Goal: Transaction & Acquisition: Purchase product/service

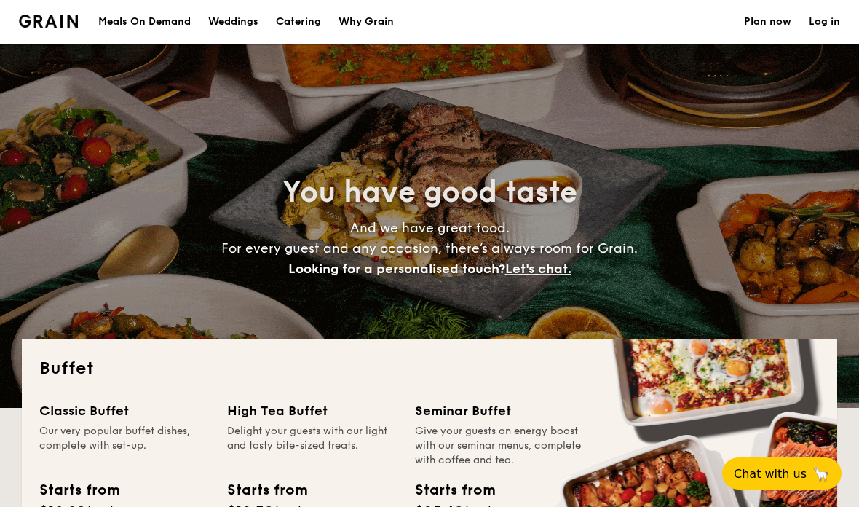
select select
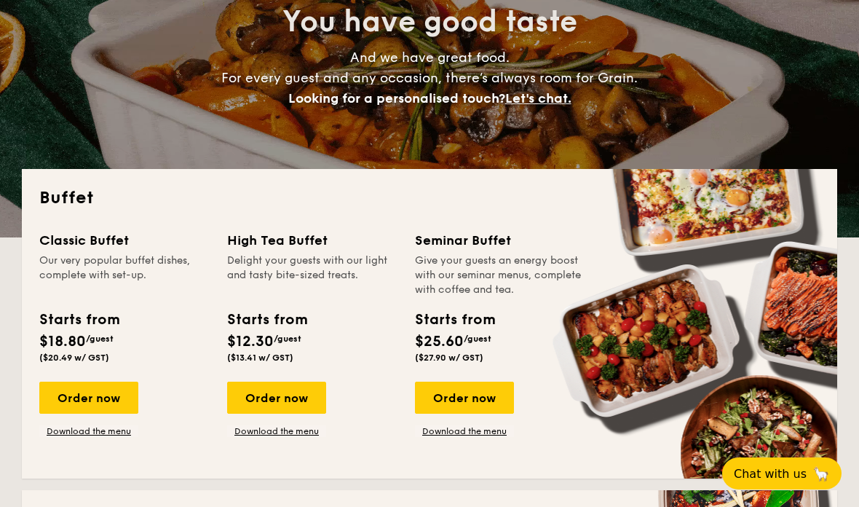
scroll to position [172, 0]
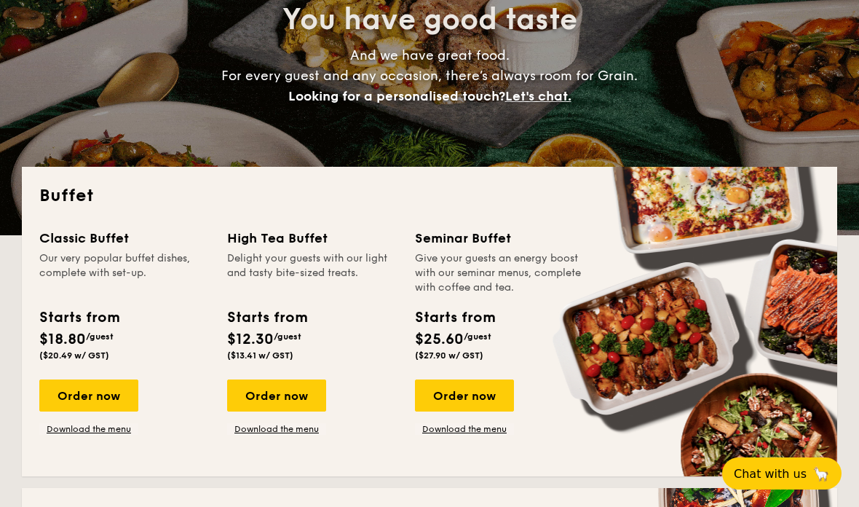
click at [87, 403] on div "Order now" at bounding box center [88, 395] width 99 height 32
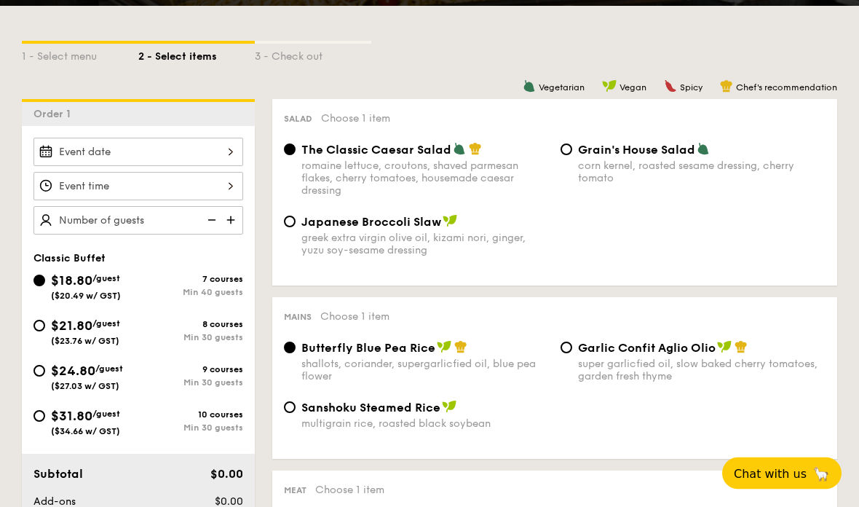
scroll to position [313, 0]
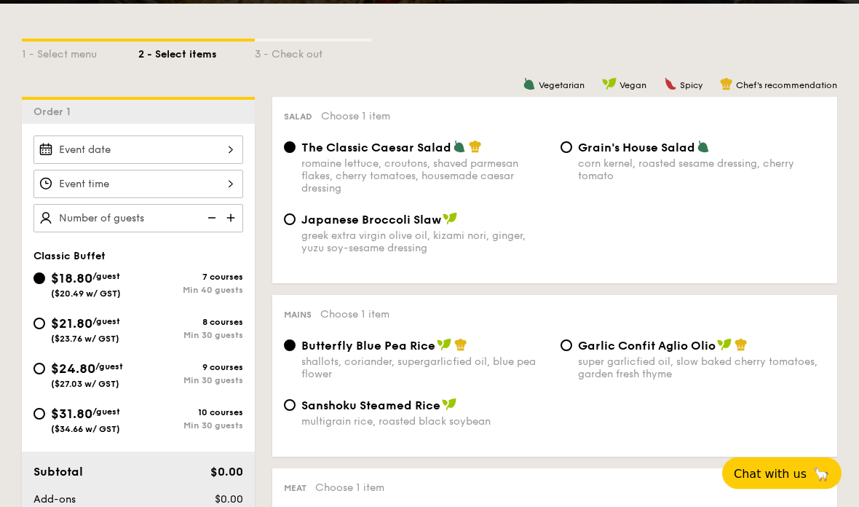
click at [41, 330] on input "$21.80 /guest ($23.76 w/ GST) 8 courses Min 30 guests" at bounding box center [39, 324] width 12 height 12
radio input "true"
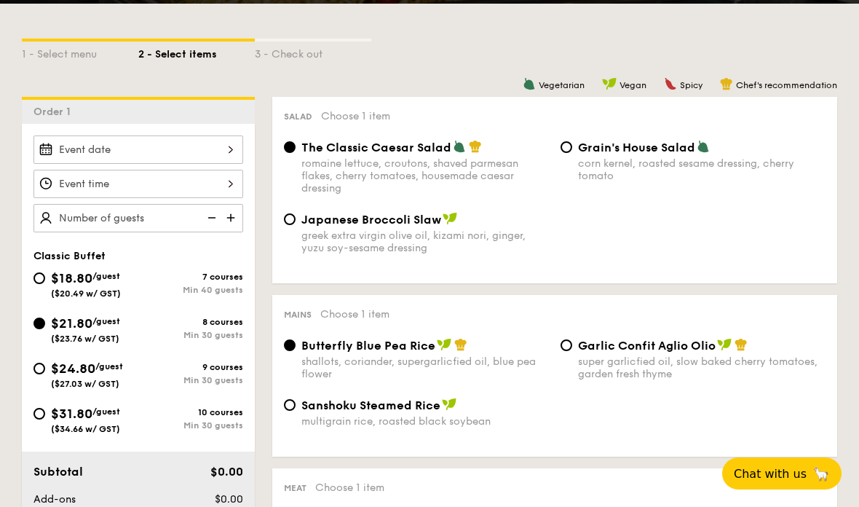
radio input "true"
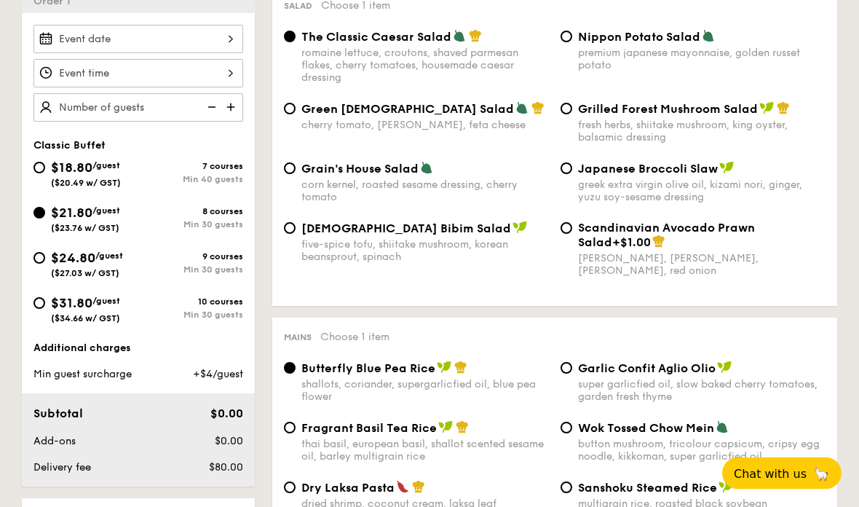
scroll to position [424, 0]
select select
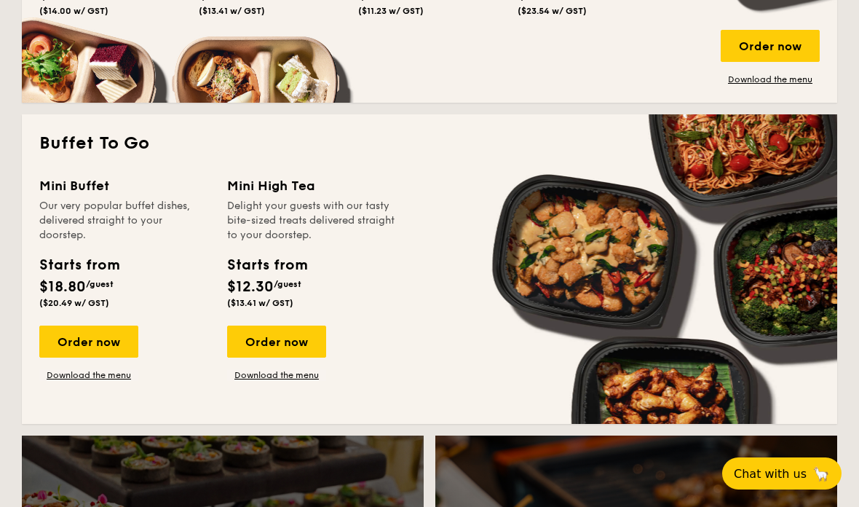
scroll to position [979, 0]
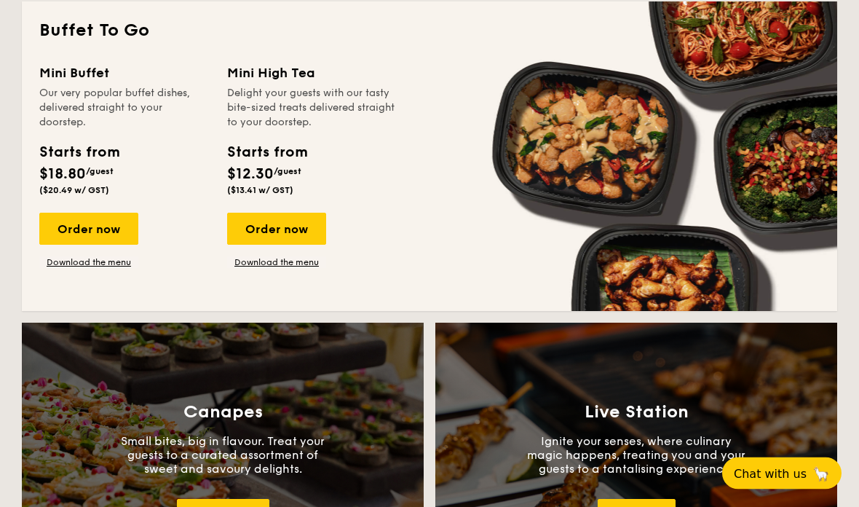
click at [104, 234] on div "Order now" at bounding box center [88, 229] width 99 height 32
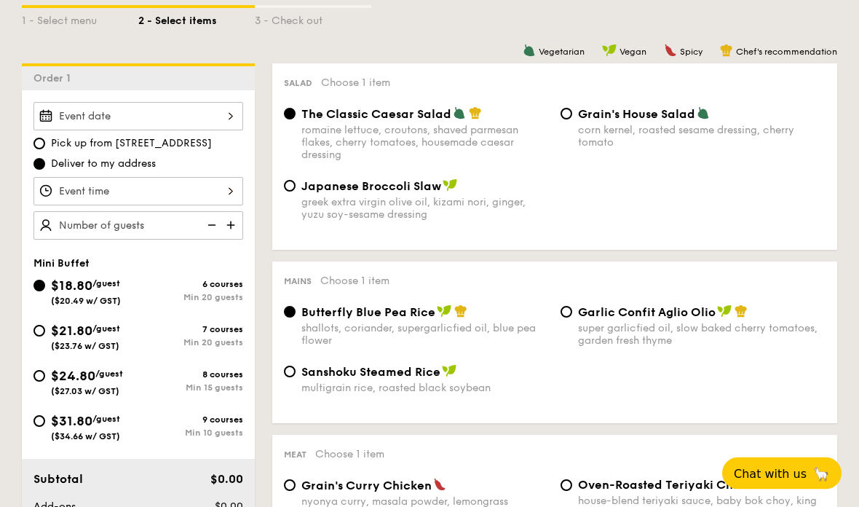
scroll to position [348, 0]
click at [233, 226] on img at bounding box center [232, 224] width 22 height 28
click at [124, 224] on input "20" at bounding box center [138, 224] width 210 height 28
click at [176, 214] on input "20" at bounding box center [138, 224] width 210 height 28
click at [221, 226] on img at bounding box center [210, 224] width 22 height 28
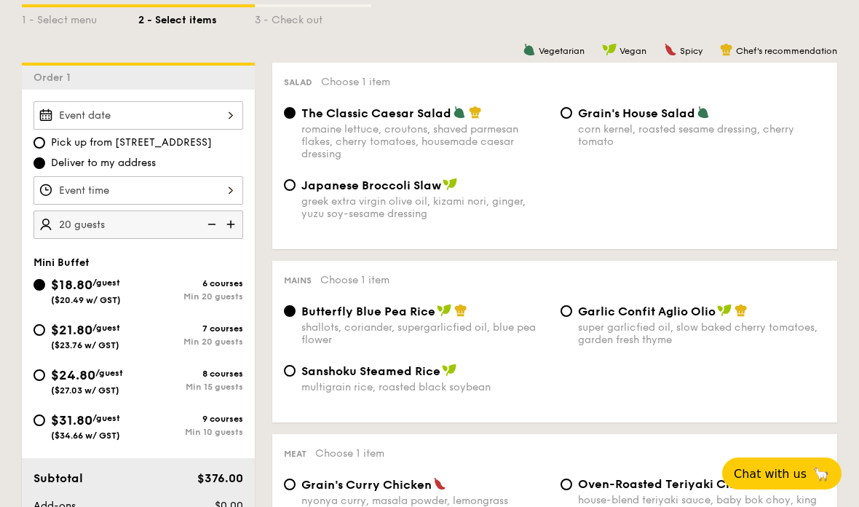
click at [233, 231] on img at bounding box center [232, 224] width 22 height 28
click at [219, 220] on img at bounding box center [210, 224] width 22 height 28
click at [234, 229] on img at bounding box center [232, 224] width 22 height 28
type input "25 guests"
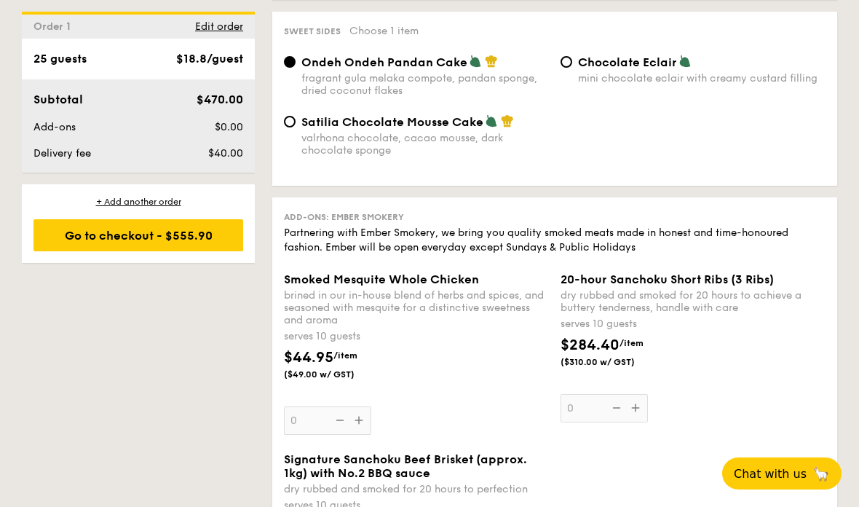
scroll to position [1343, 0]
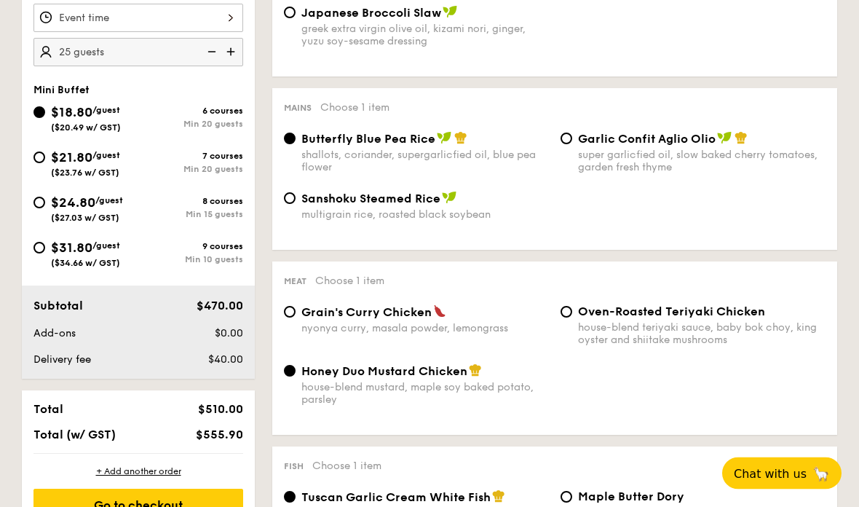
click at [44, 158] on input "$21.80 /guest ($23.76 w/ GST) 7 courses Min 20 guests" at bounding box center [39, 158] width 12 height 12
radio input "true"
radio input "false"
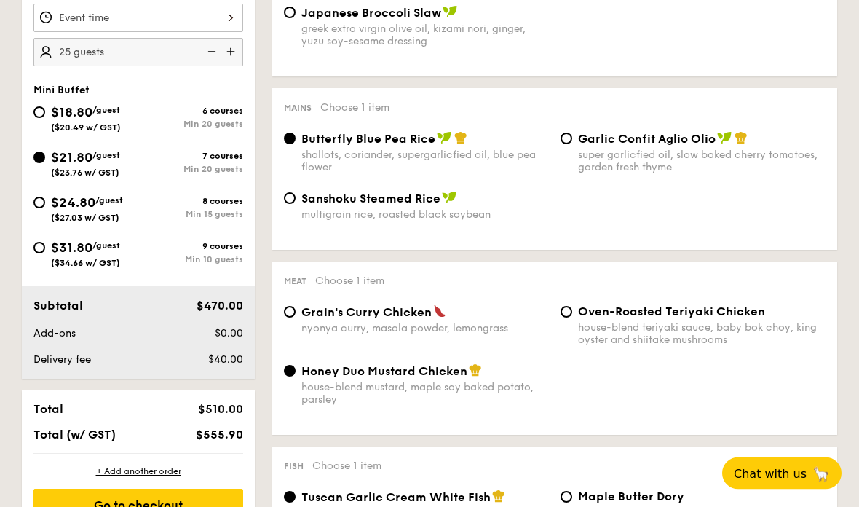
radio input "true"
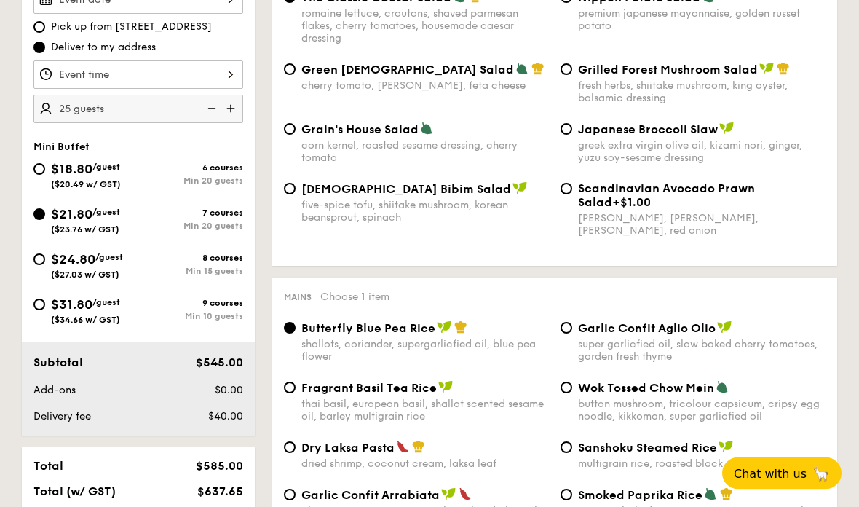
scroll to position [466, 0]
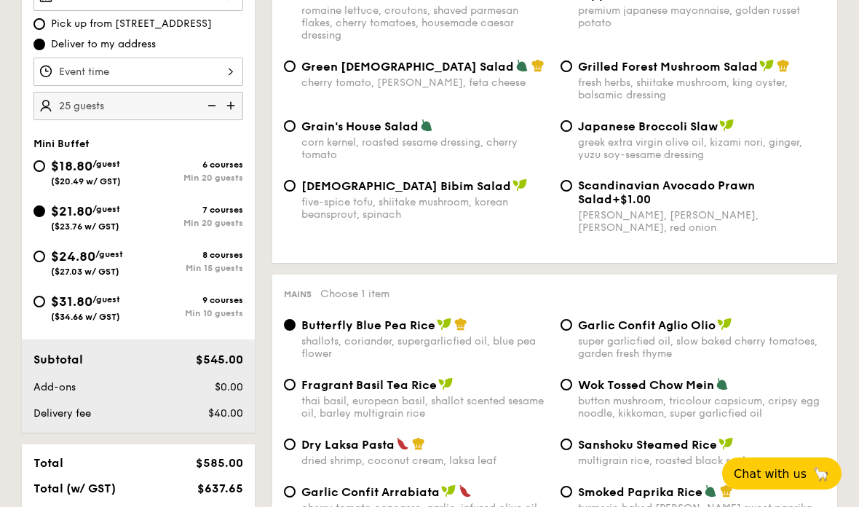
click at [38, 170] on input "$18.80 /guest ($20.49 w/ GST) 6 courses Min 20 guests" at bounding box center [39, 166] width 12 height 12
radio input "true"
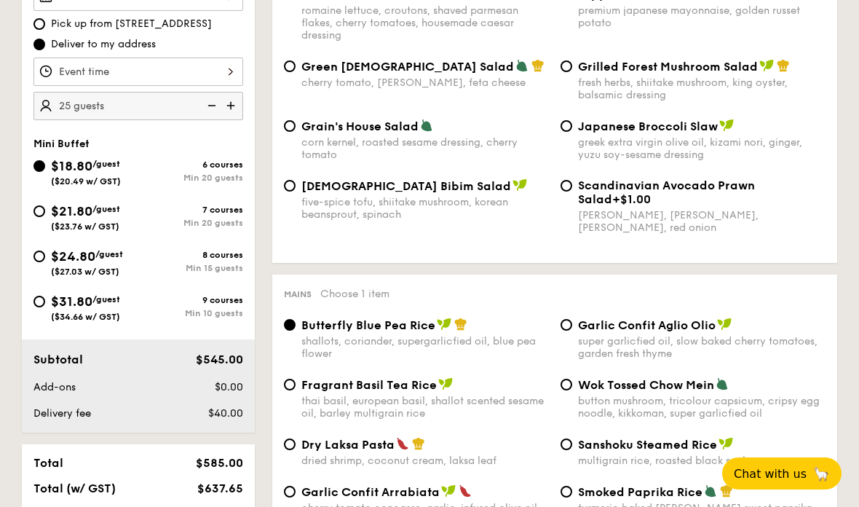
radio input "true"
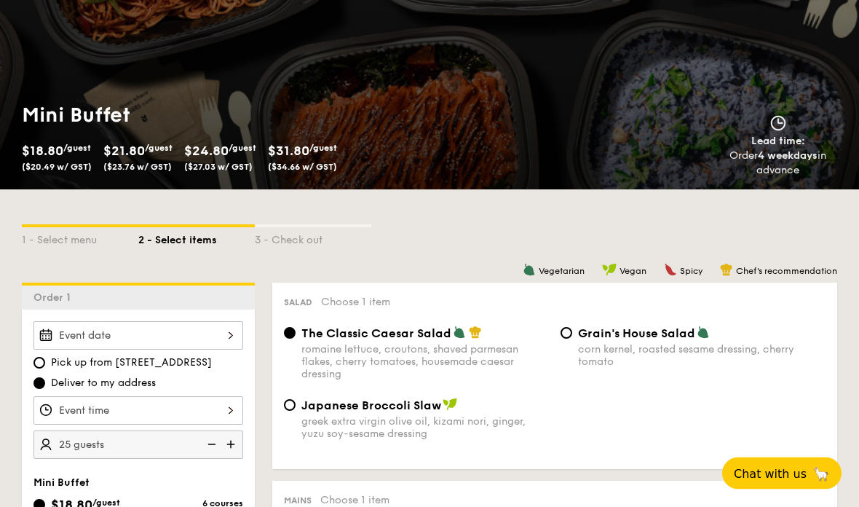
scroll to position [0, 0]
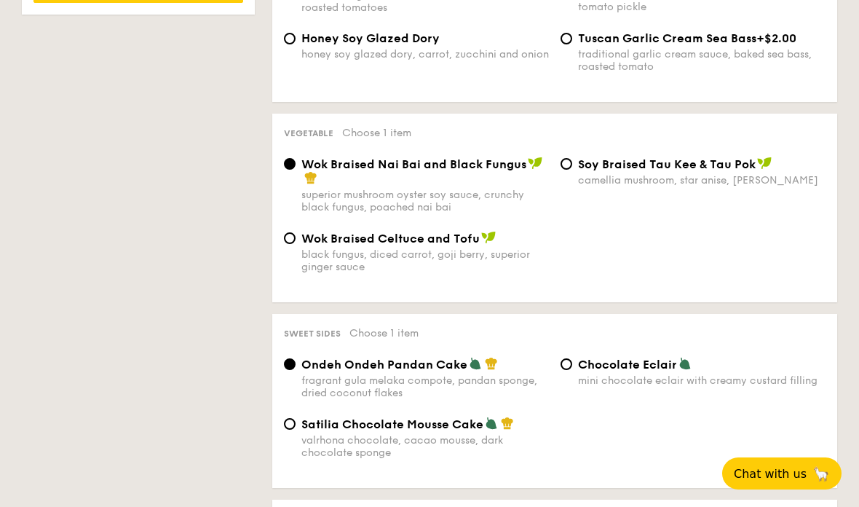
select select
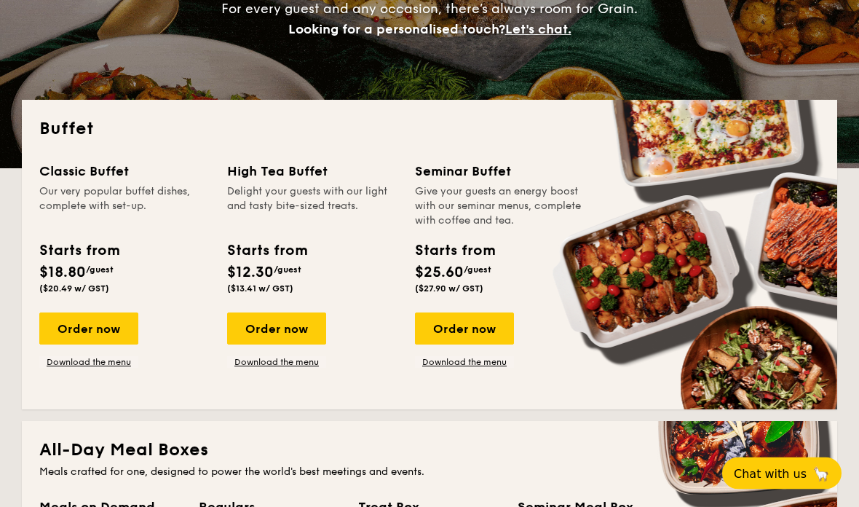
scroll to position [239, 0]
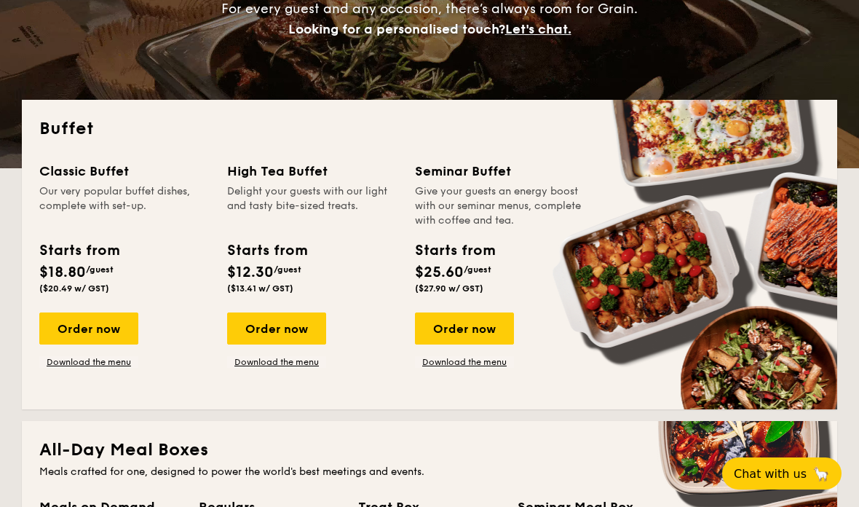
click at [124, 318] on div "Order now" at bounding box center [88, 328] width 99 height 32
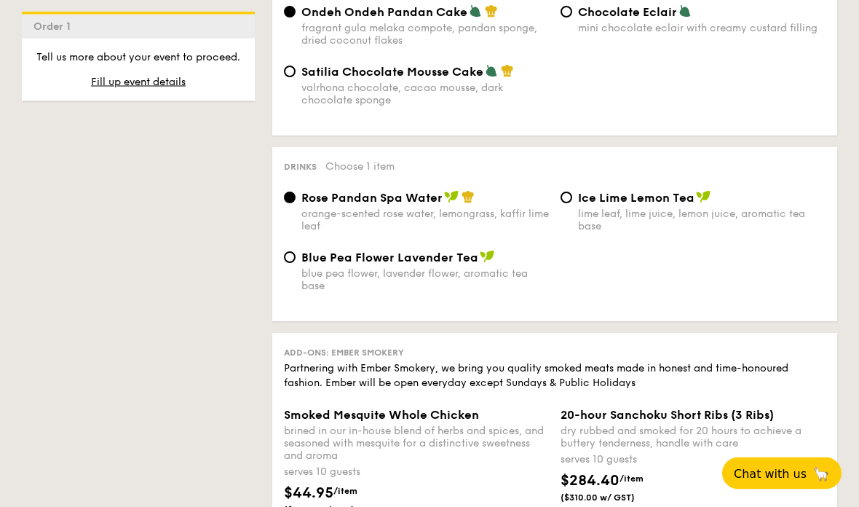
scroll to position [1366, 0]
select select
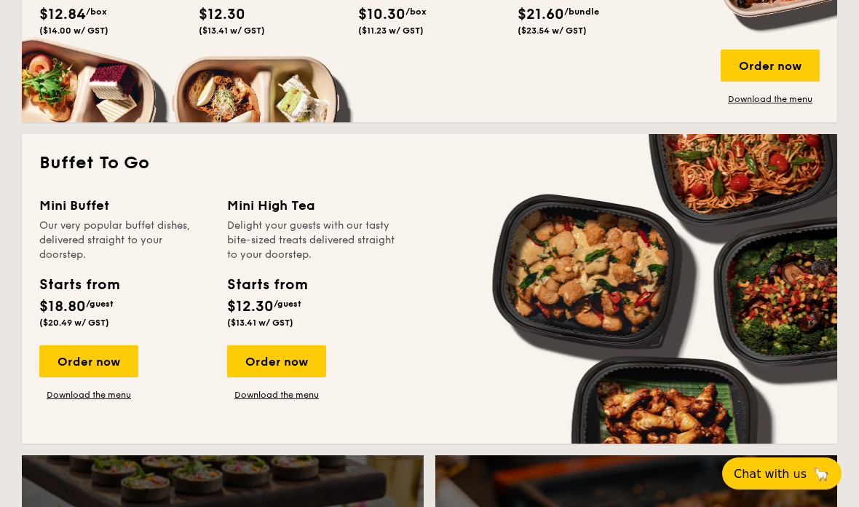
scroll to position [848, 0]
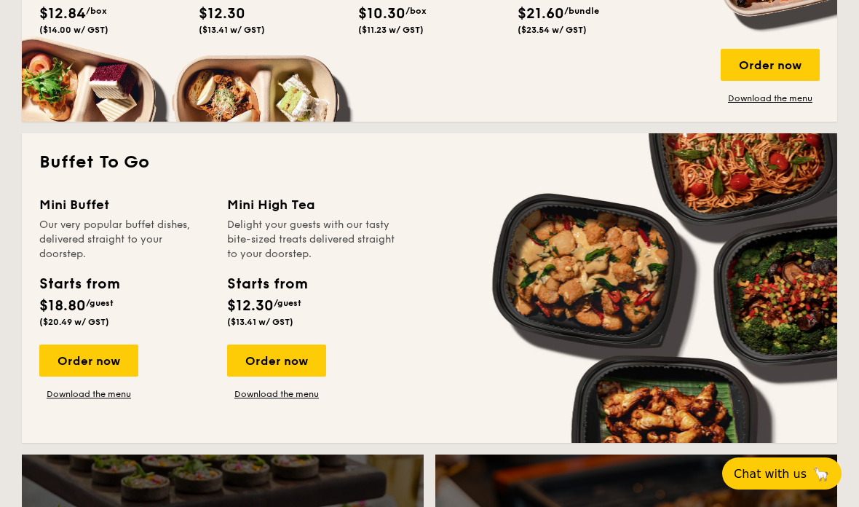
click at [119, 400] on link "Download the menu" at bounding box center [88, 394] width 99 height 12
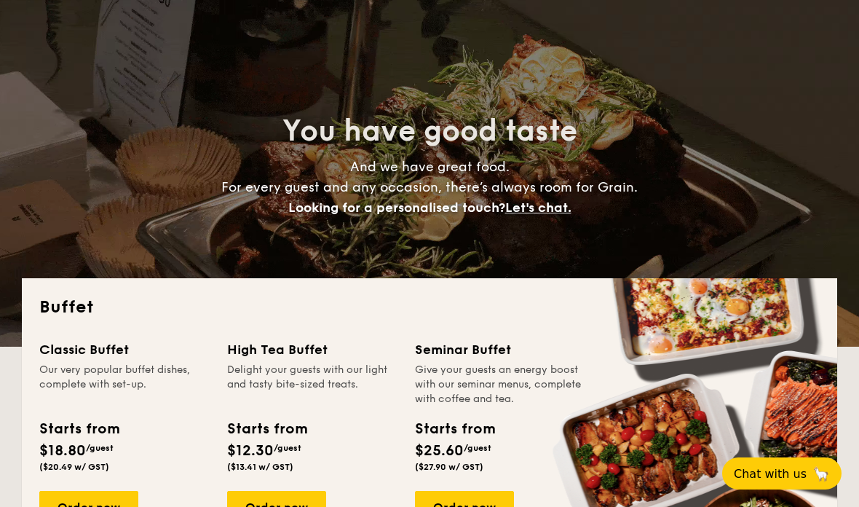
scroll to position [43, 0]
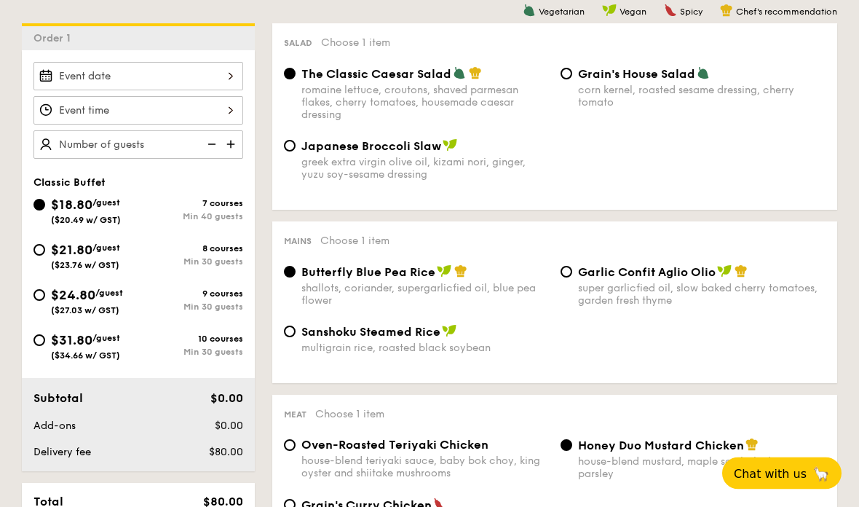
scroll to position [387, 0]
click at [49, 293] on div "$24.80 /guest ($27.03 w/ GST)" at bounding box center [85, 300] width 105 height 31
click at [45, 293] on input "$24.80 /guest ($27.03 w/ GST) 9 courses Min 30 guests" at bounding box center [39, 295] width 12 height 12
radio input "true"
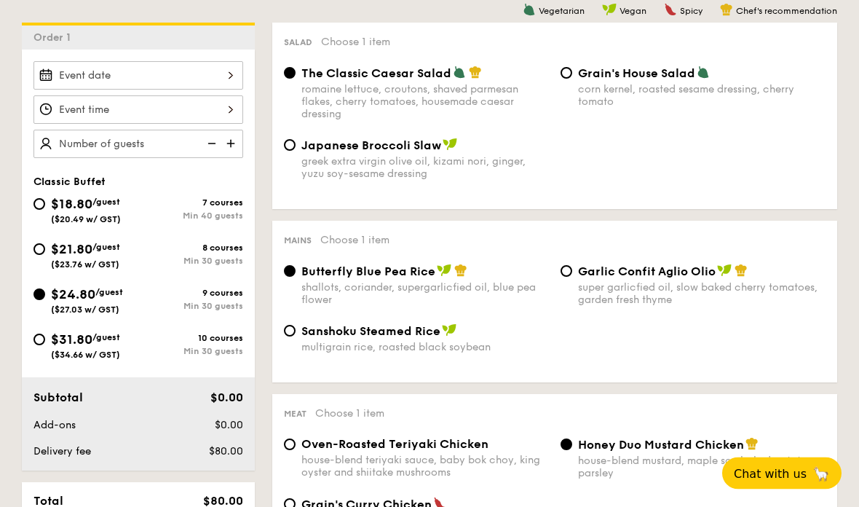
radio input "true"
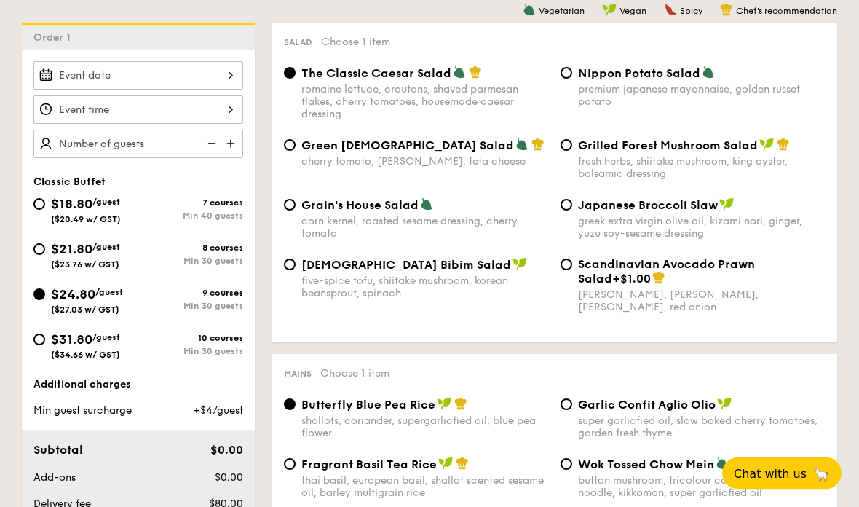
scroll to position [388, 0]
click at [43, 241] on div "$21.80 /guest ($23.76 w/ GST)" at bounding box center [85, 254] width 105 height 31
click at [43, 243] on input "$21.80 /guest ($23.76 w/ GST) 8 courses Min 30 guests" at bounding box center [39, 249] width 12 height 12
radio input "true"
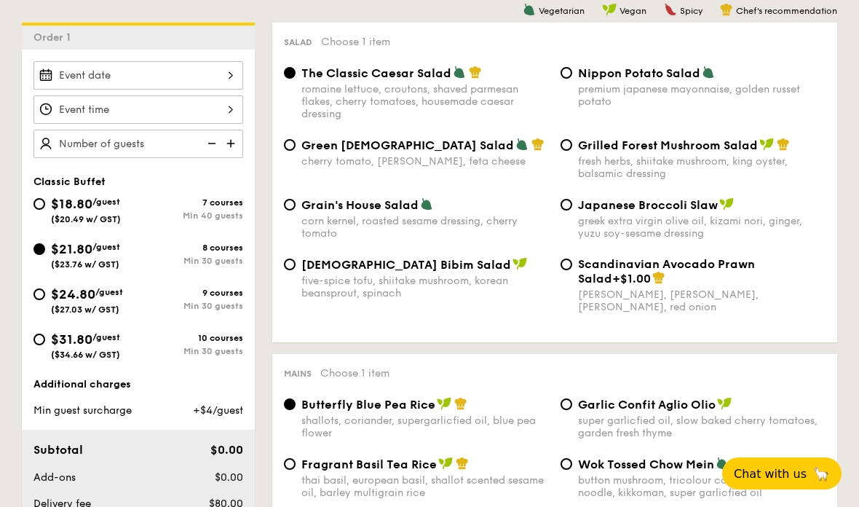
radio input "true"
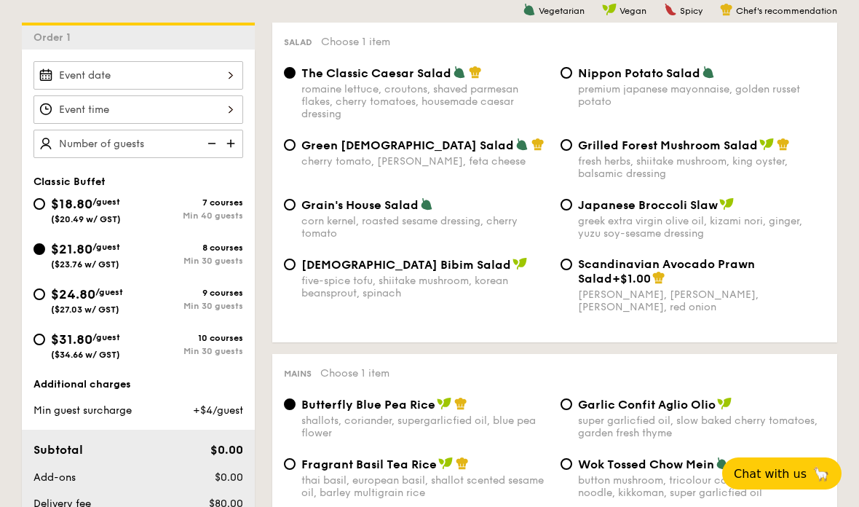
radio input "true"
click at [42, 201] on input "$18.80 /guest ($20.49 w/ GST) 7 courses Min 40 guests" at bounding box center [39, 204] width 12 height 12
radio input "true"
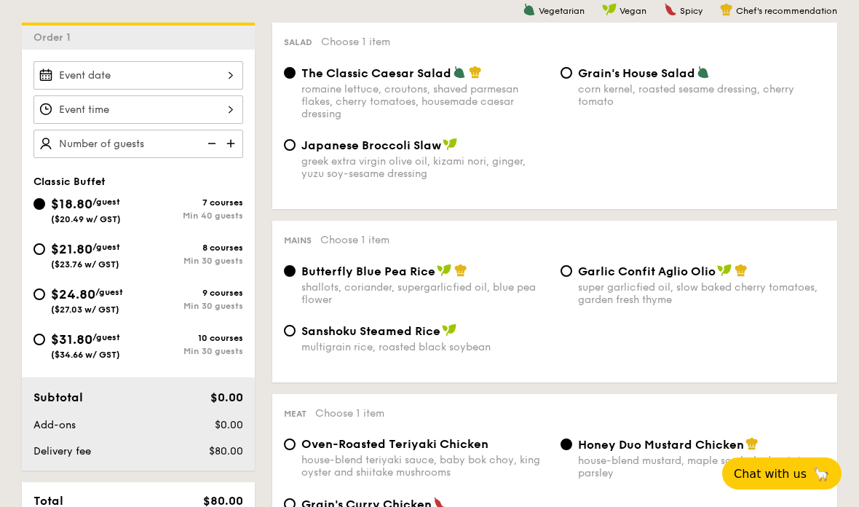
radio input "true"
click at [44, 247] on input "$21.80 /guest ($23.76 w/ GST) 8 courses Min 30 guests" at bounding box center [39, 249] width 12 height 12
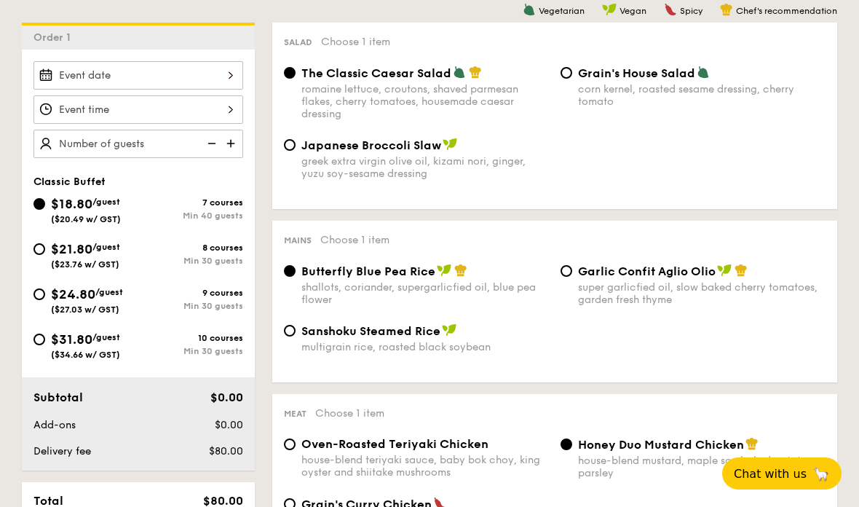
radio input "true"
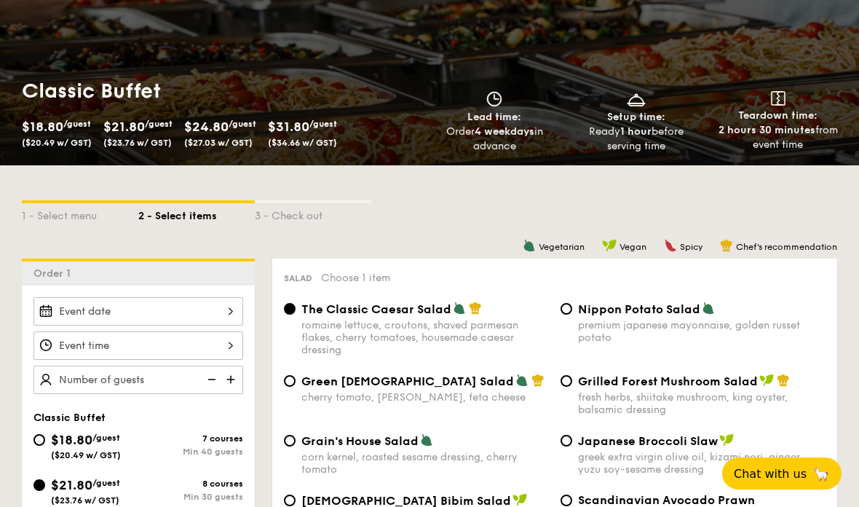
select select
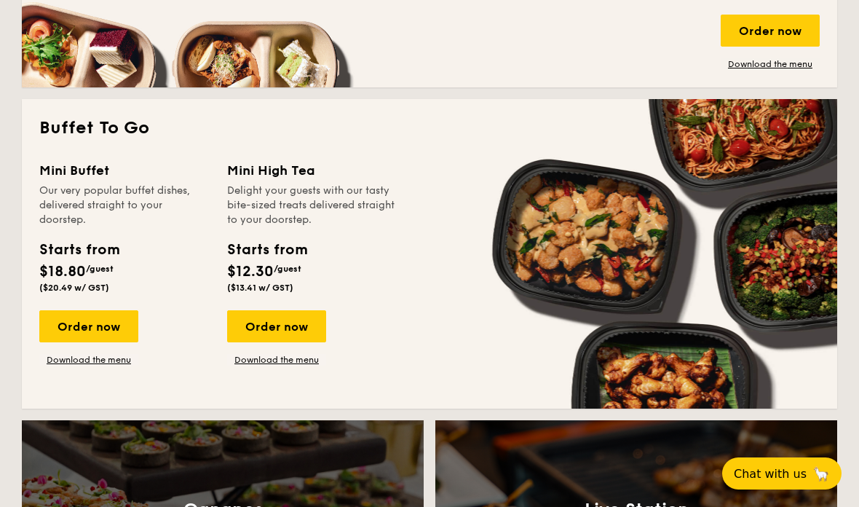
scroll to position [883, 0]
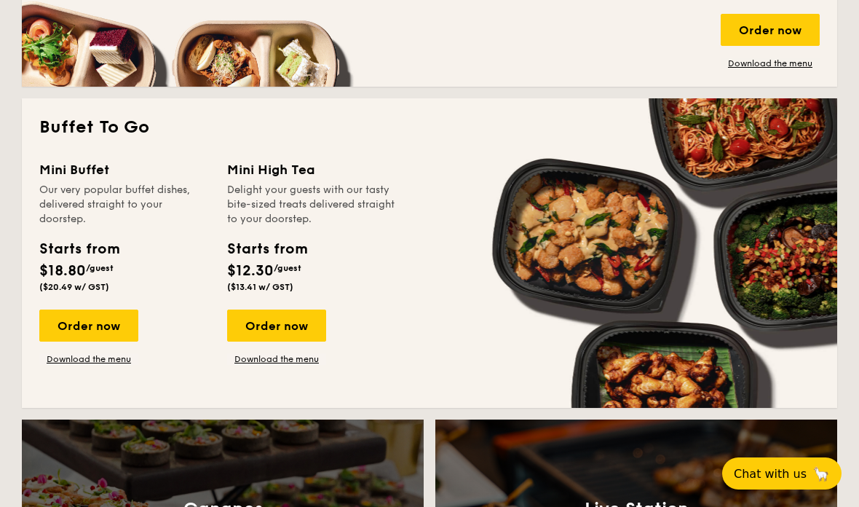
click at [104, 322] on div "Order now" at bounding box center [88, 325] width 99 height 32
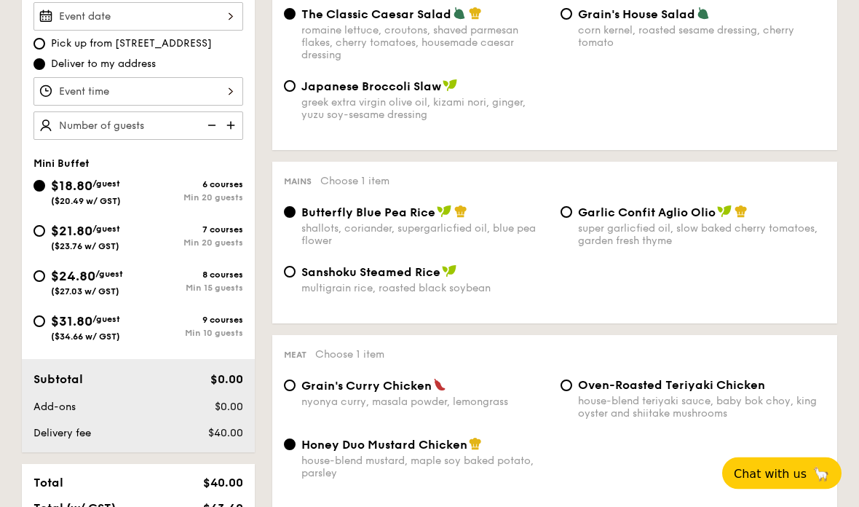
scroll to position [447, 0]
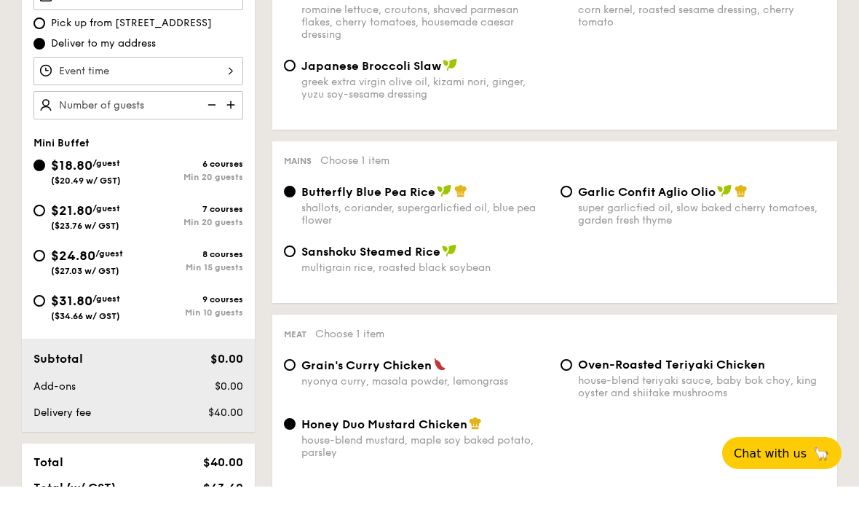
click at [167, 237] on div "Min 20 guests" at bounding box center [190, 242] width 105 height 10
click at [45, 226] on input "$21.80 /guest ($23.76 w/ GST) 7 courses Min 20 guests" at bounding box center [39, 231] width 12 height 12
radio input "true"
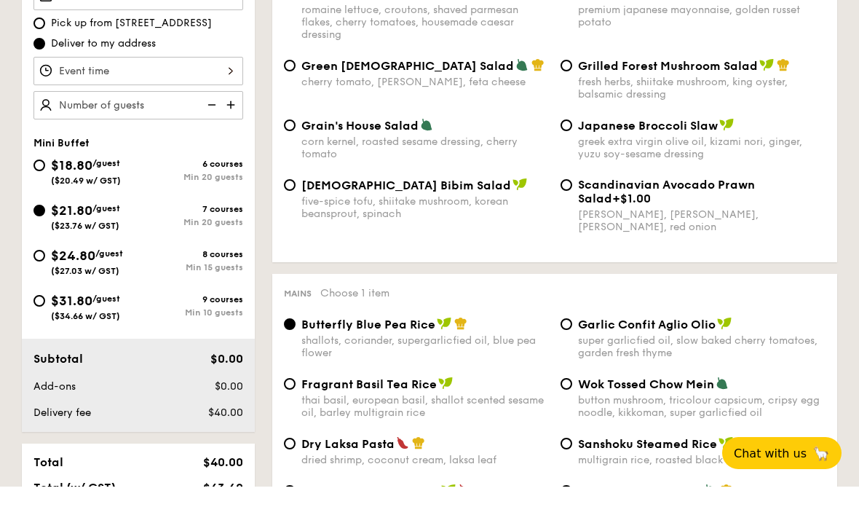
radio input "true"
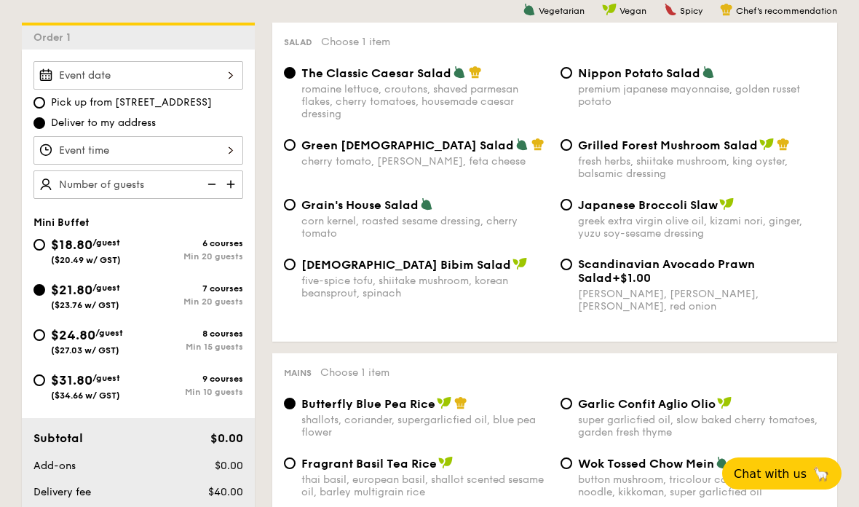
scroll to position [384, 0]
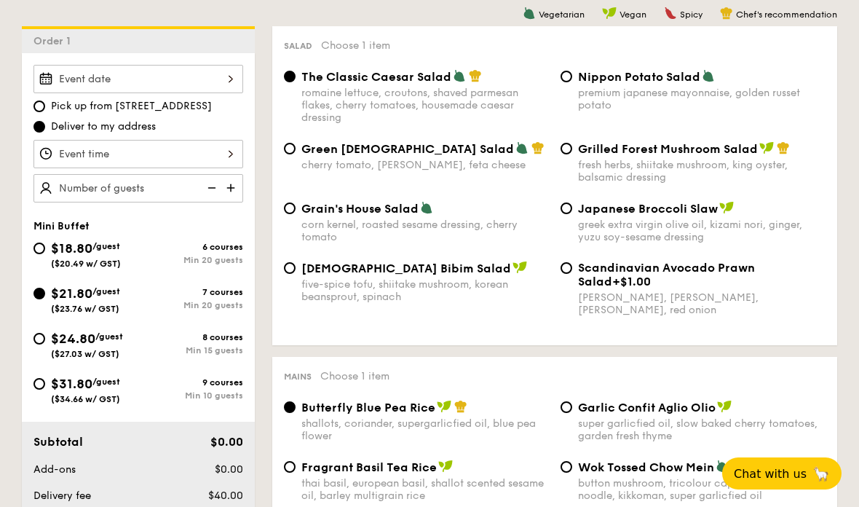
click at [126, 261] on div "$18.80 /guest ($20.49 w/ GST)" at bounding box center [85, 253] width 105 height 31
click at [45, 254] on input "$18.80 /guest ($20.49 w/ GST) 6 courses Min 20 guests" at bounding box center [39, 248] width 12 height 12
radio input "true"
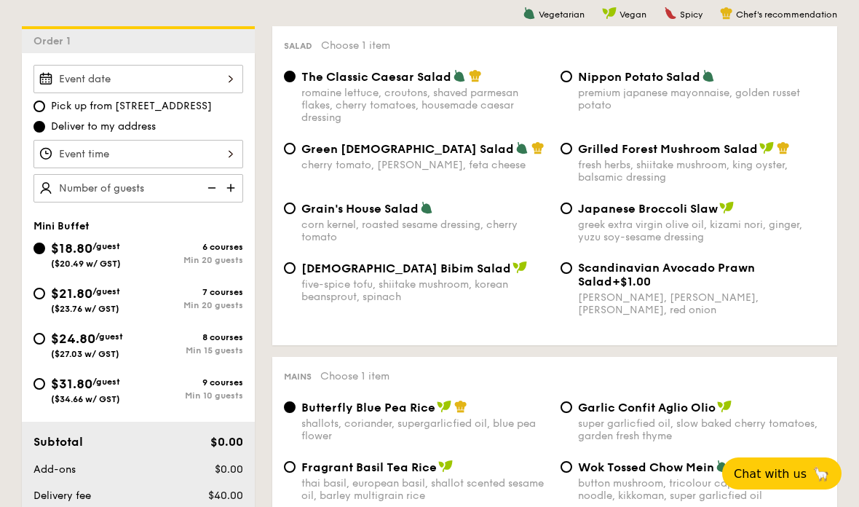
radio input "true"
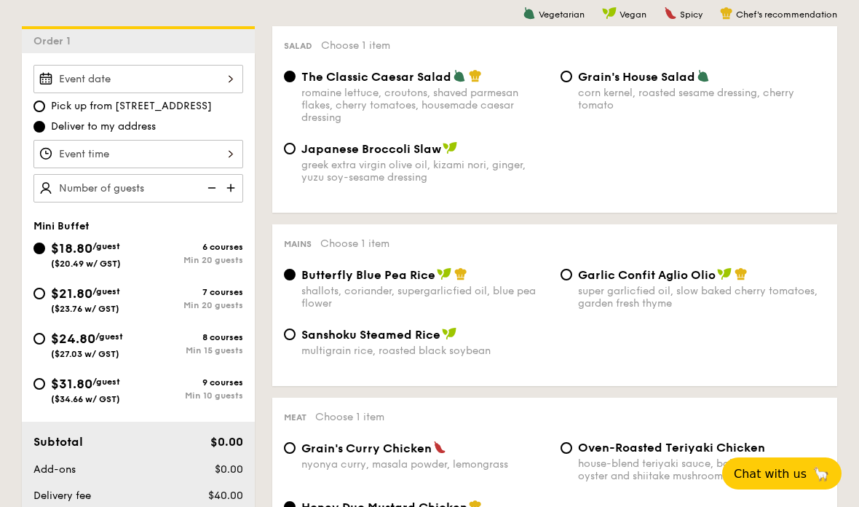
click at [130, 308] on div "$21.80 /guest ($23.76 w/ GST)" at bounding box center [85, 298] width 105 height 31
click at [45, 299] on input "$21.80 /guest ($23.76 w/ GST) 7 courses Min 20 guests" at bounding box center [39, 293] width 12 height 12
radio input "true"
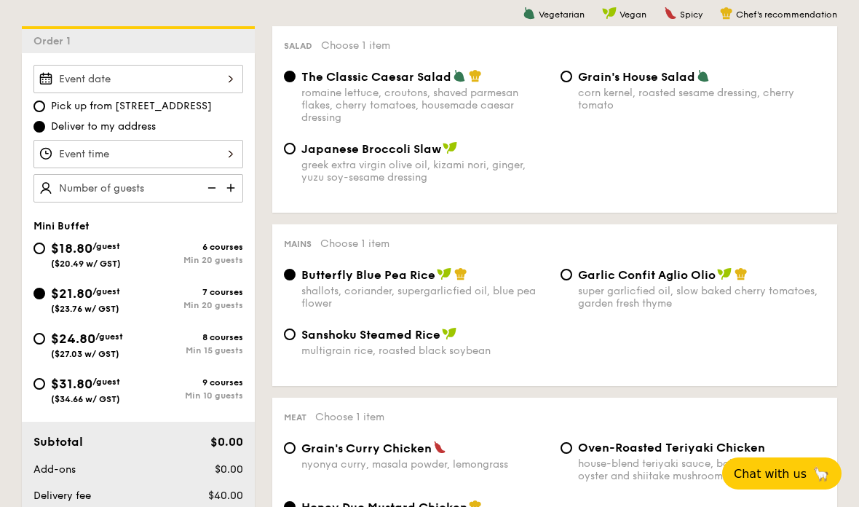
radio input "false"
radio input "true"
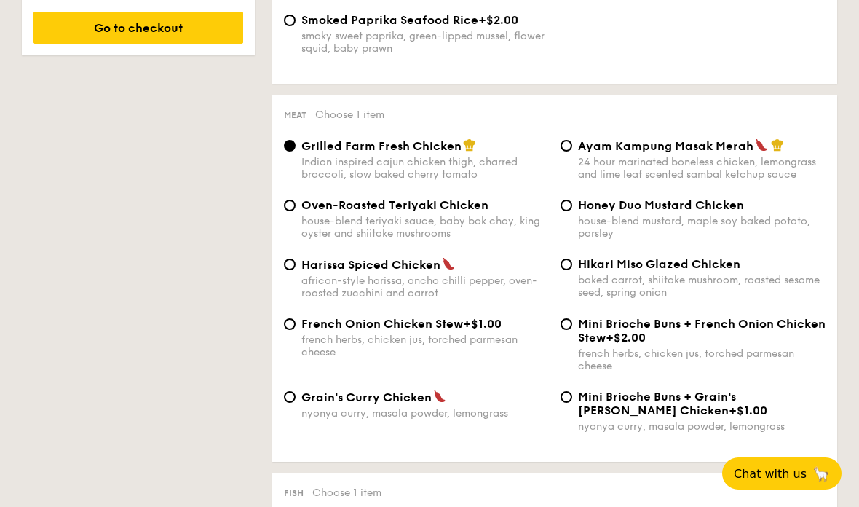
scroll to position [998, 0]
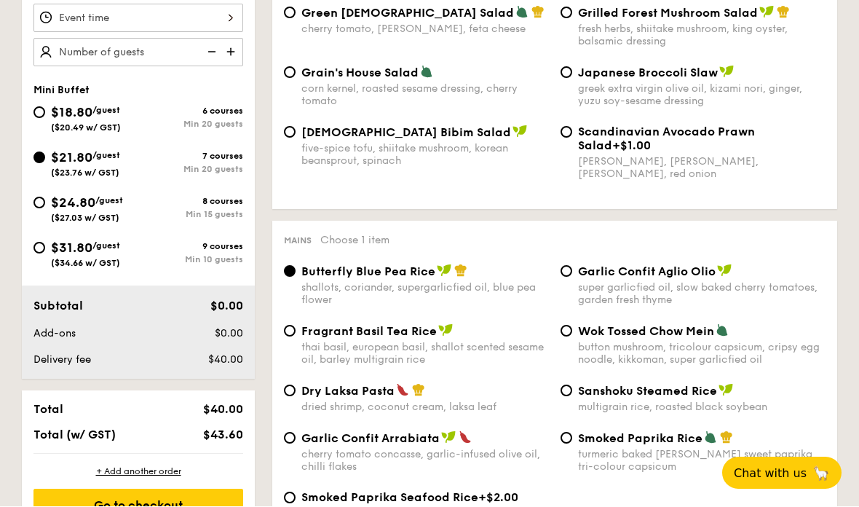
click at [118, 119] on div "$18.80 /guest ($20.49 w/ GST)" at bounding box center [86, 118] width 70 height 31
click at [45, 119] on input "$18.80 /guest ($20.49 w/ GST) 6 courses Min 20 guests" at bounding box center [39, 113] width 12 height 12
radio input "true"
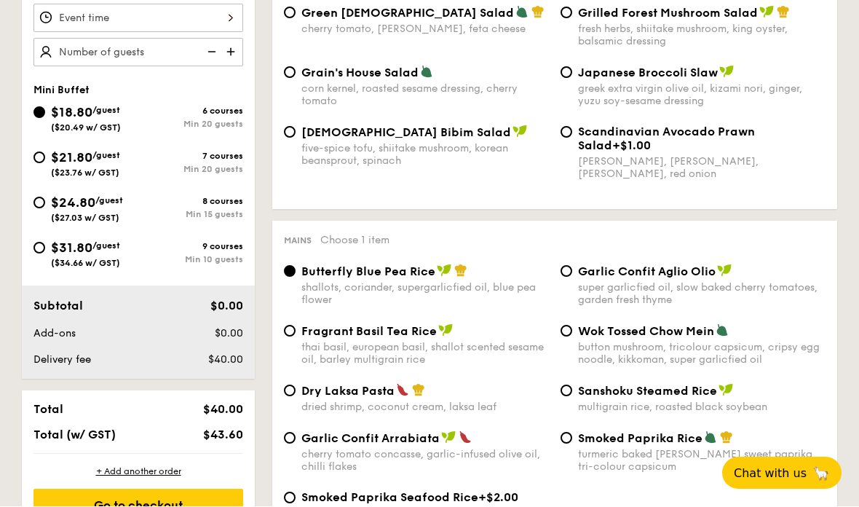
radio input "true"
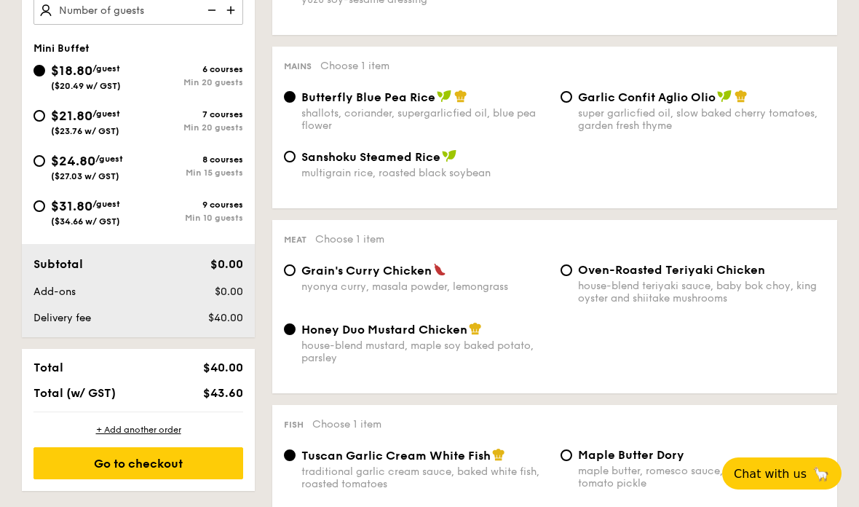
scroll to position [563, 0]
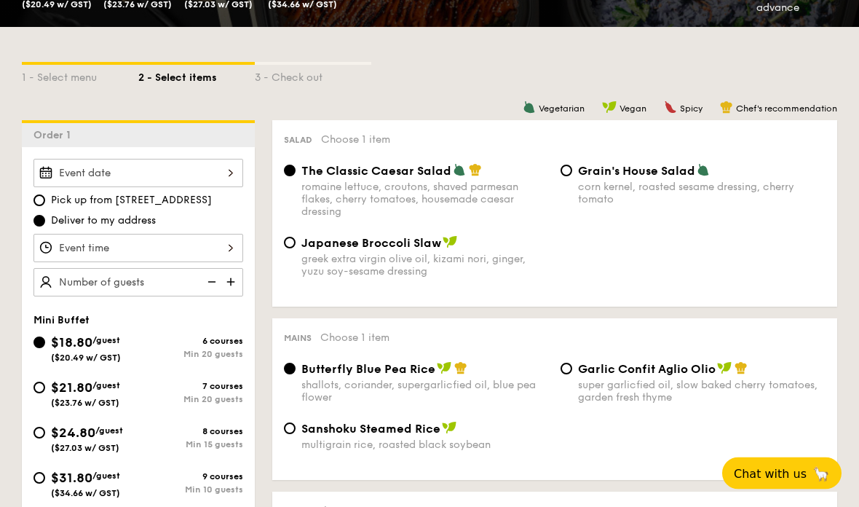
click at [116, 205] on span "Pick up from [STREET_ADDRESS]" at bounding box center [131, 201] width 161 height 15
click at [45, 205] on input "Pick up from [STREET_ADDRESS]" at bounding box center [39, 201] width 12 height 12
radio input "true"
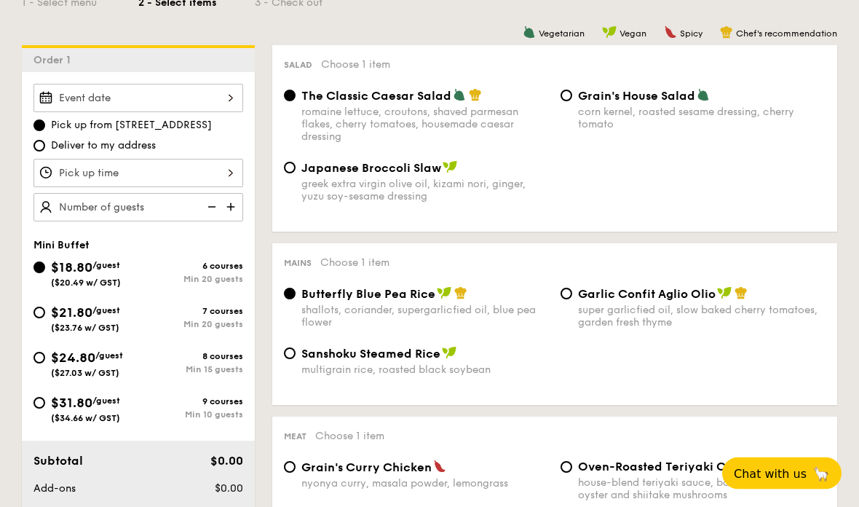
scroll to position [338, 0]
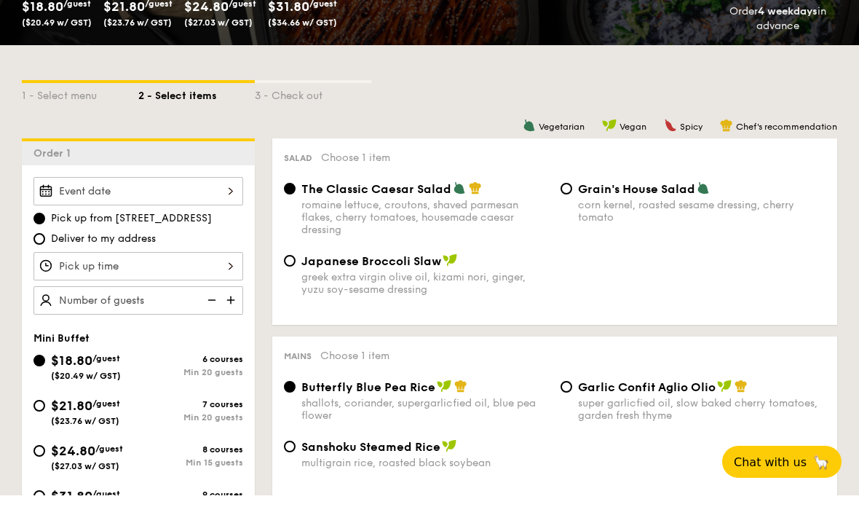
click at [224, 188] on div at bounding box center [138, 202] width 210 height 28
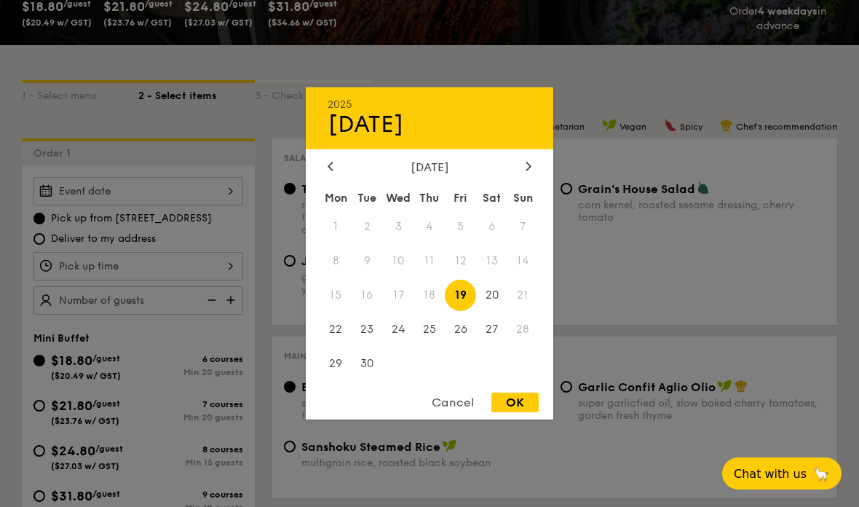
click at [528, 165] on icon at bounding box center [528, 165] width 6 height 9
click at [490, 330] on span "25" at bounding box center [491, 328] width 31 height 31
click at [525, 403] on div "OK" at bounding box center [514, 402] width 47 height 20
type input "[DATE]"
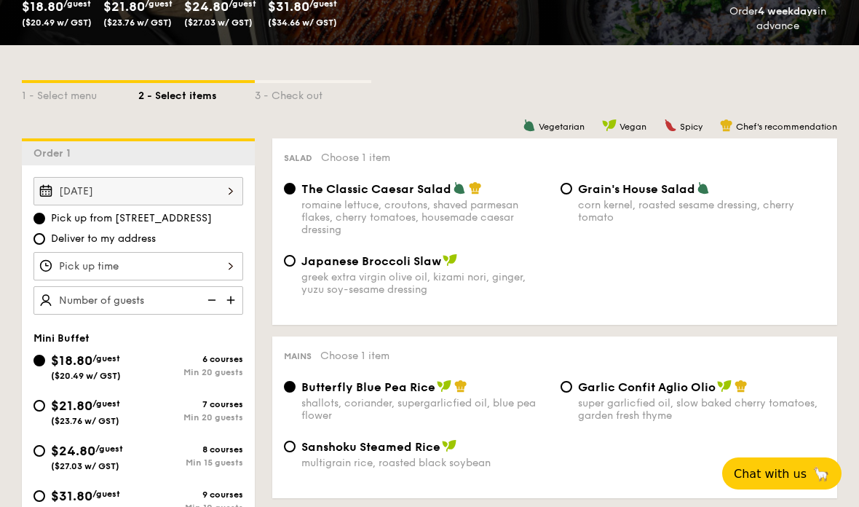
click at [237, 270] on div at bounding box center [138, 266] width 210 height 28
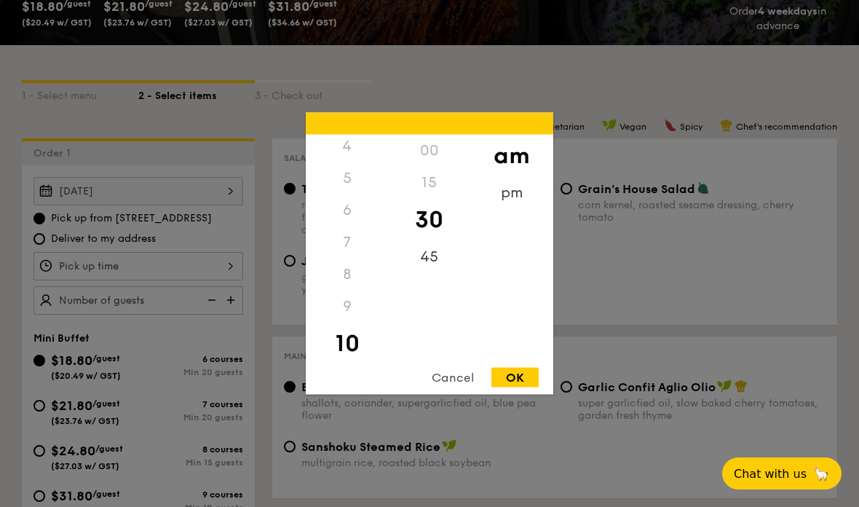
scroll to position [297, 0]
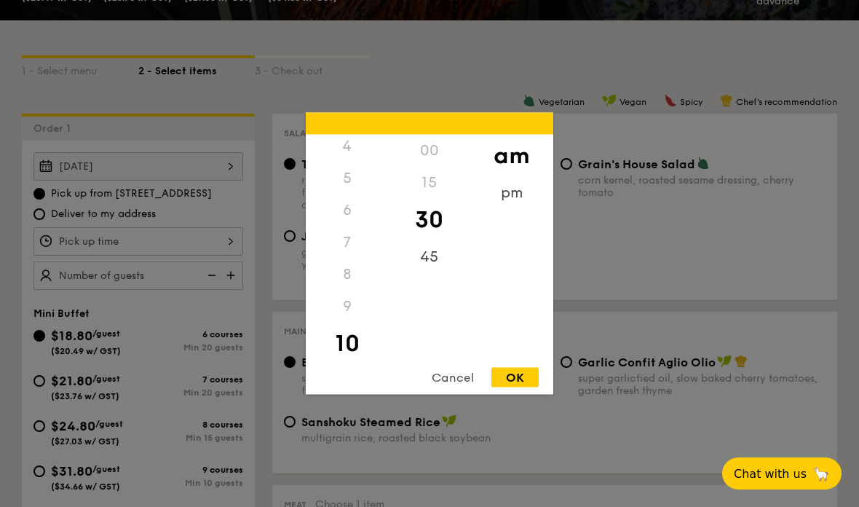
click at [514, 191] on div "pm" at bounding box center [511, 193] width 82 height 32
click at [354, 214] on div "6" at bounding box center [347, 210] width 82 height 32
click at [351, 181] on div "5" at bounding box center [347, 178] width 82 height 32
click at [437, 151] on div "00" at bounding box center [429, 151] width 82 height 32
click at [434, 191] on div "15" at bounding box center [429, 193] width 82 height 32
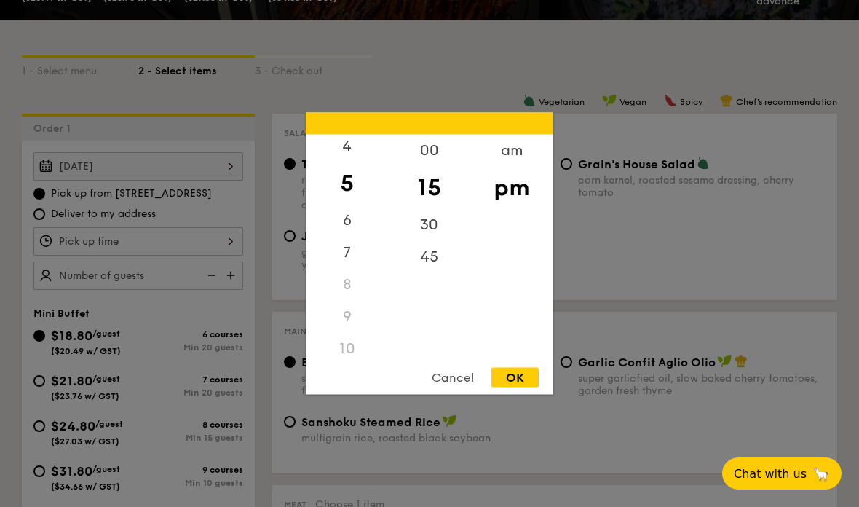
click at [529, 380] on div "OK" at bounding box center [514, 378] width 47 height 20
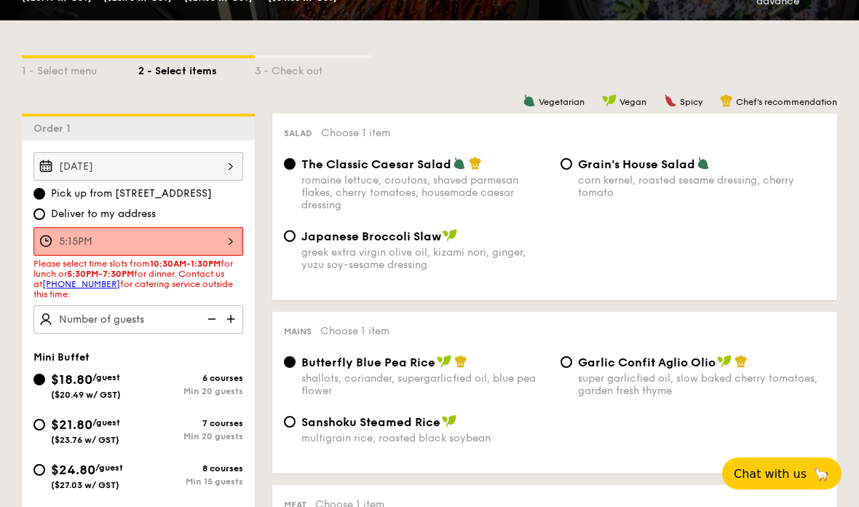
click at [216, 242] on div "5:15PM" at bounding box center [138, 241] width 210 height 28
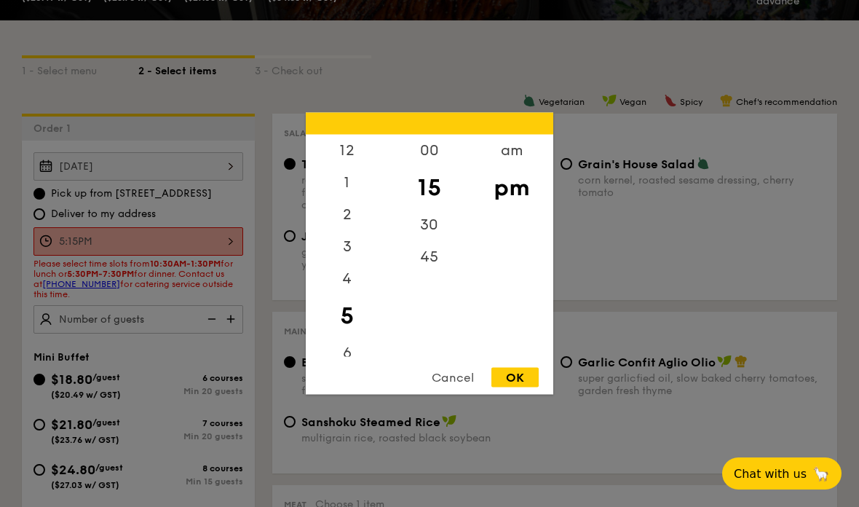
scroll to position [4, 0]
click at [429, 240] on div "30" at bounding box center [429, 225] width 82 height 32
click at [523, 376] on div "OK" at bounding box center [514, 378] width 47 height 20
type input "5:30PM"
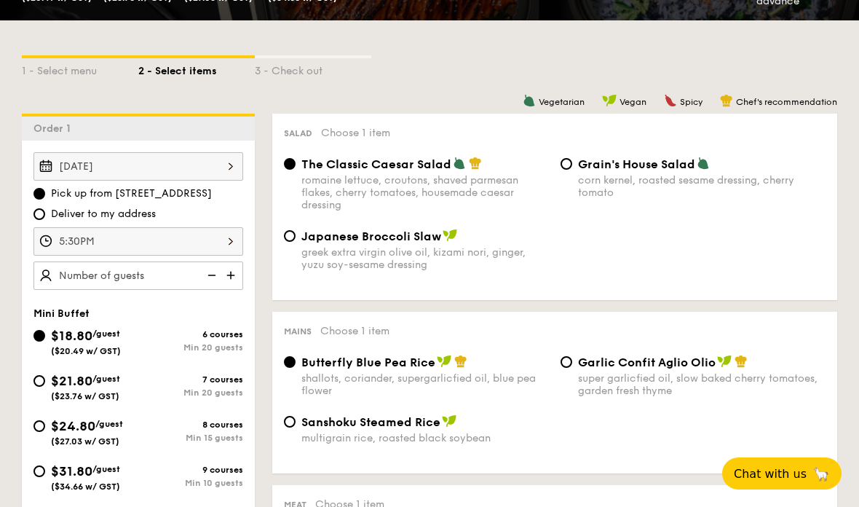
click at [234, 280] on img at bounding box center [232, 275] width 22 height 28
click at [241, 277] on img at bounding box center [232, 275] width 22 height 28
type input "25 guests"
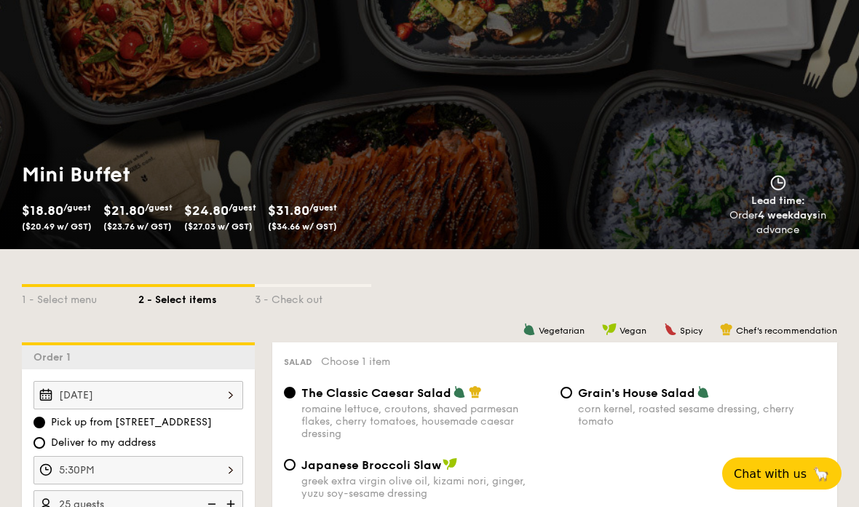
scroll to position [29, 0]
